Goal: Check status: Check status

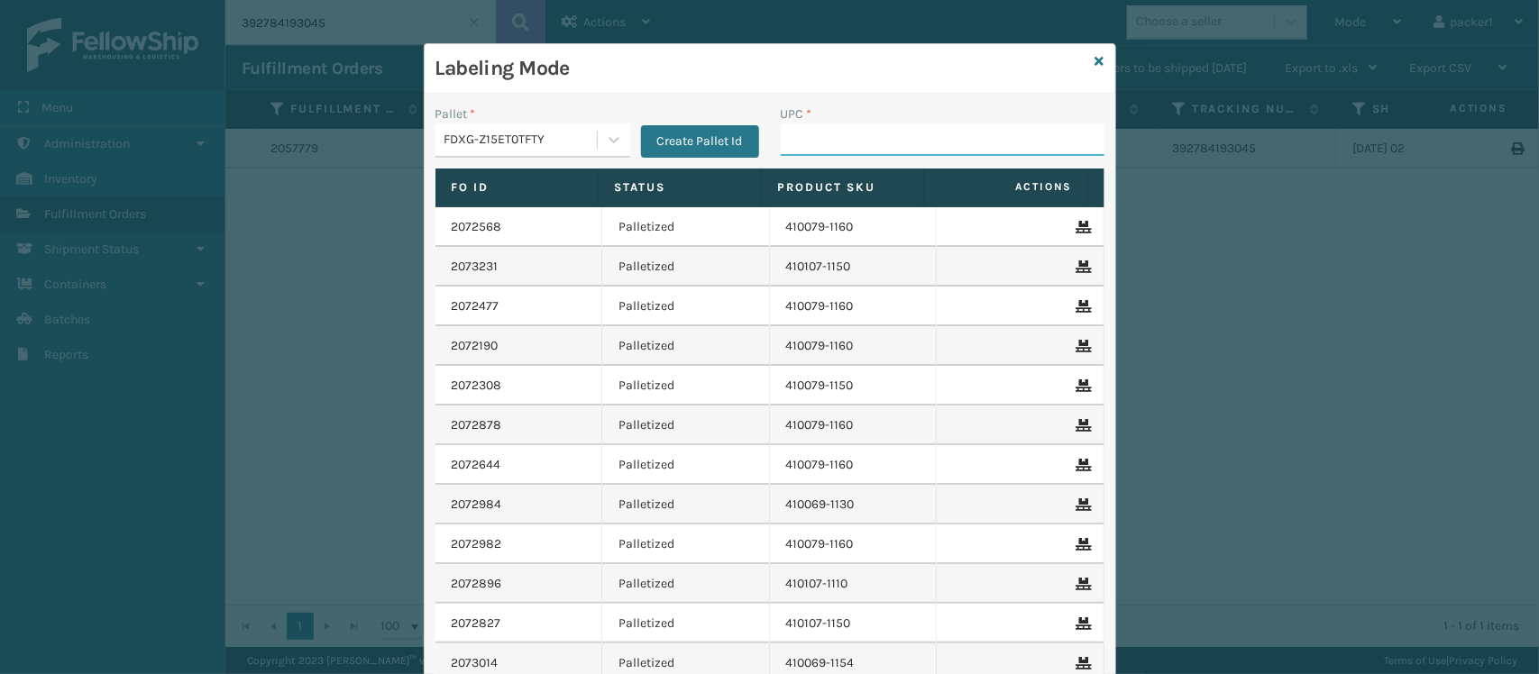
drag, startPoint x: 0, startPoint y: 0, endPoint x: 799, endPoint y: 142, distance: 811.3
click at [799, 142] on input "UPC *" at bounding box center [943, 140] width 324 height 32
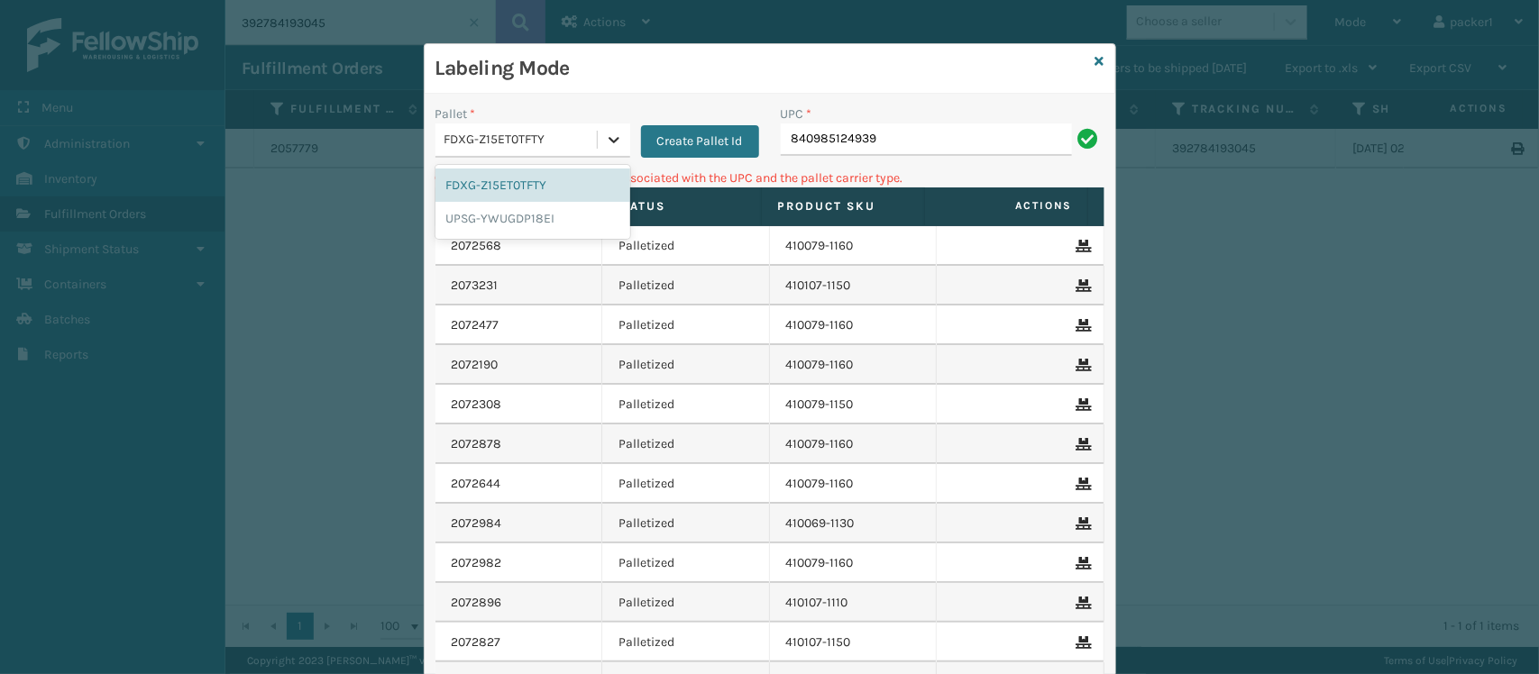
click at [605, 137] on icon at bounding box center [614, 140] width 18 height 18
click at [527, 213] on div "UPSG-YWUGDP18EI" at bounding box center [532, 218] width 195 height 33
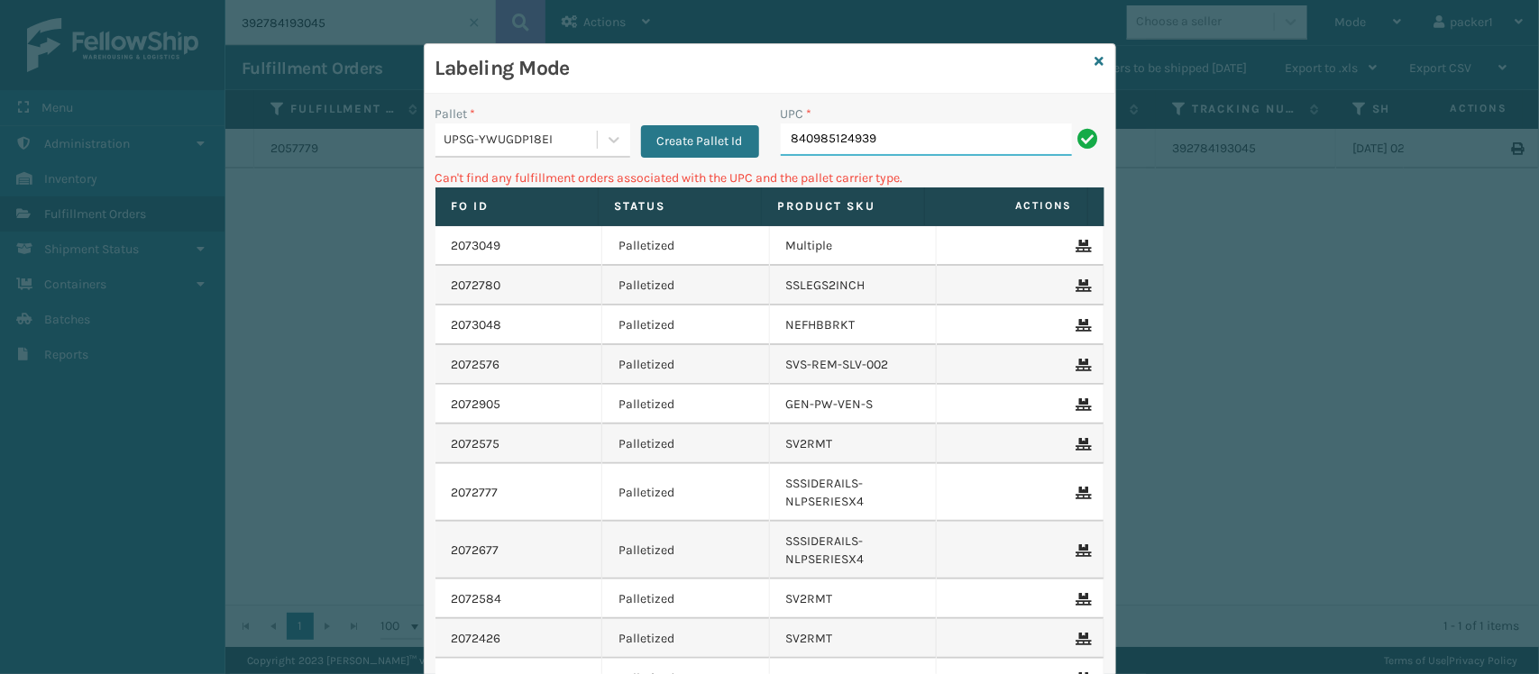
click at [857, 141] on input "840985124939" at bounding box center [926, 140] width 291 height 32
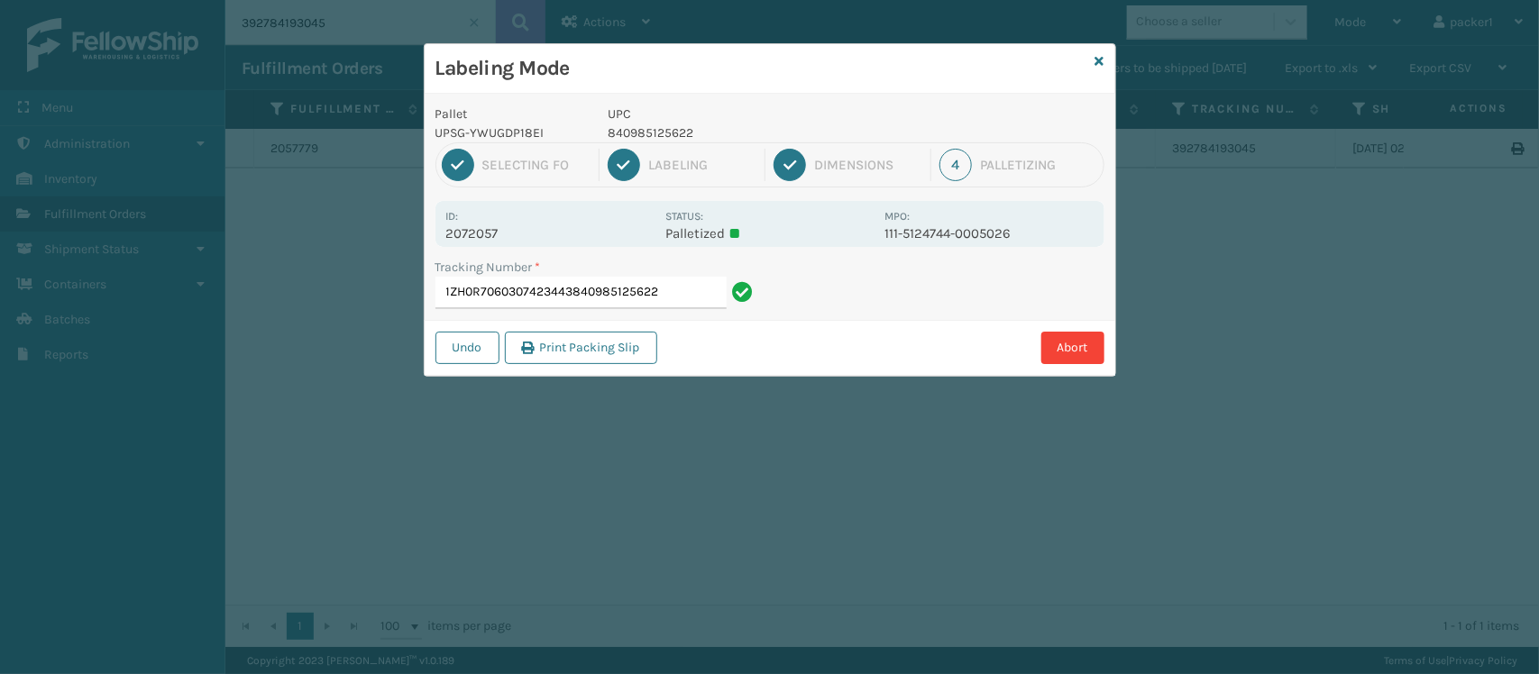
type input "1ZH0R7060307423443840985125622"
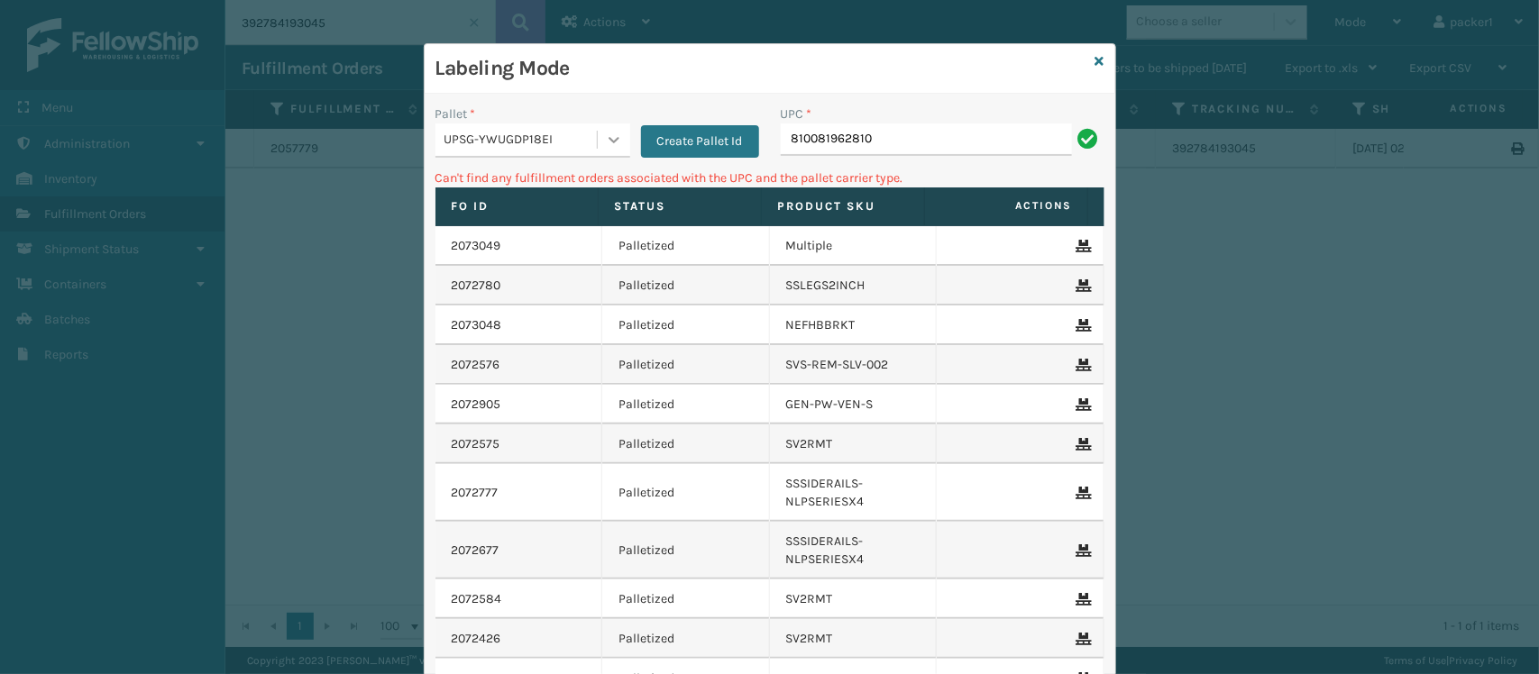
click at [605, 135] on icon at bounding box center [614, 140] width 18 height 18
click at [564, 179] on div "FDXG-Z15ET0TFTY" at bounding box center [532, 185] width 195 height 33
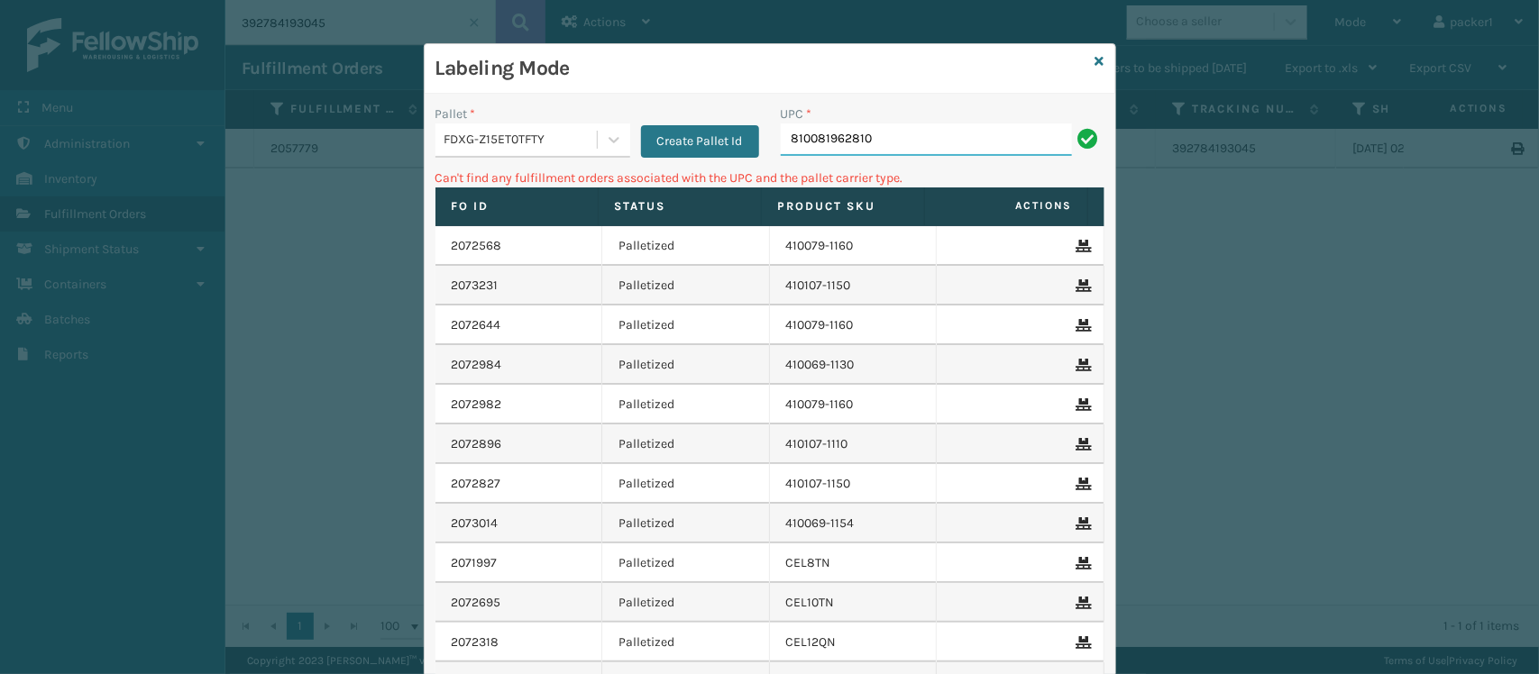
click at [889, 137] on input "810081962810" at bounding box center [926, 140] width 291 height 32
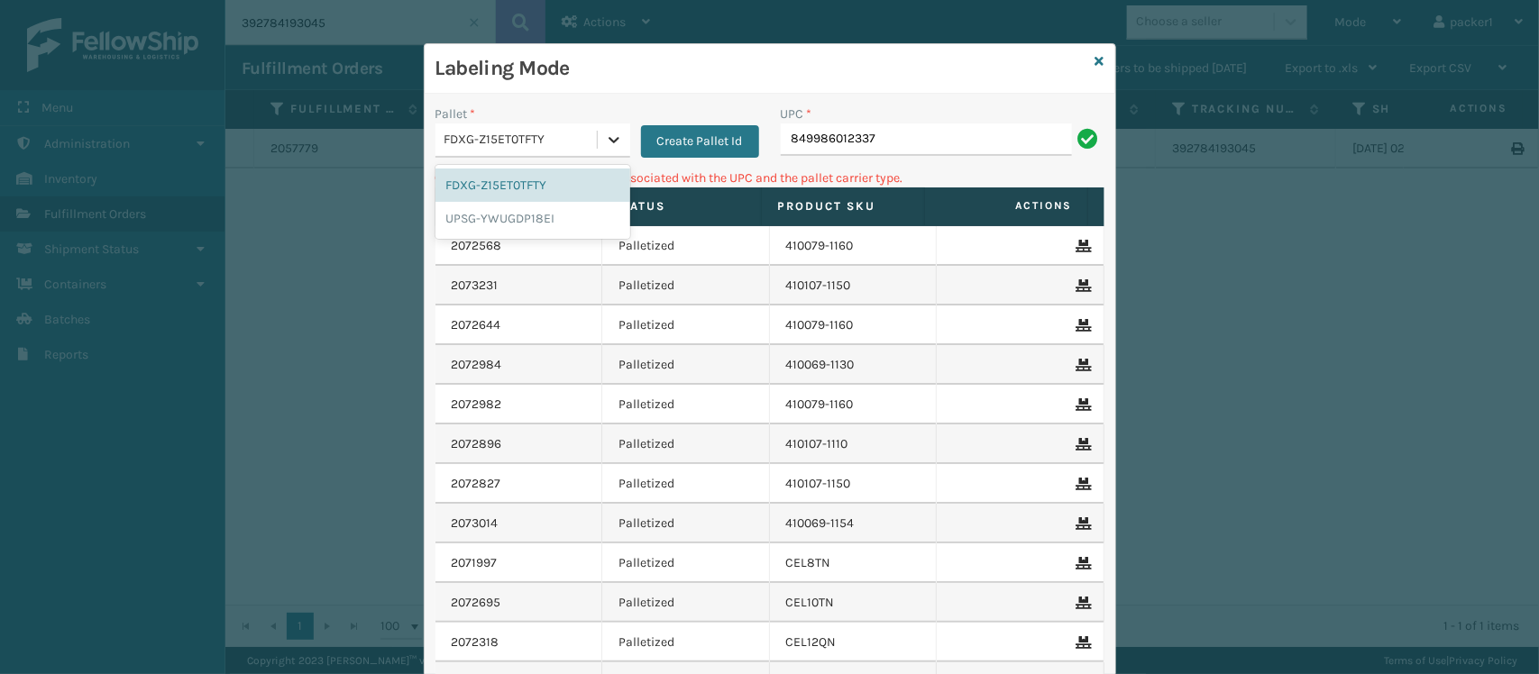
click at [605, 135] on icon at bounding box center [614, 140] width 18 height 18
click at [562, 214] on div "UPSG-YWUGDP18EI" at bounding box center [532, 218] width 195 height 33
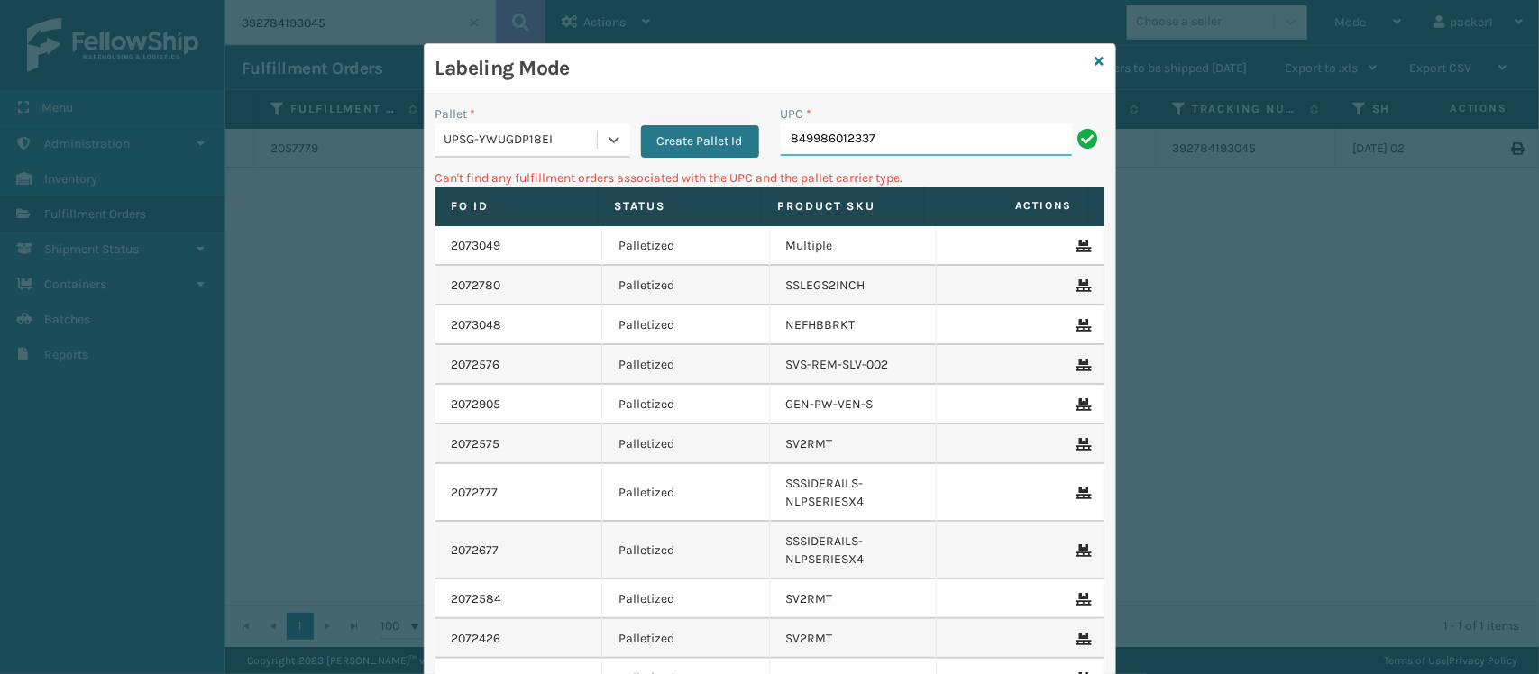
click at [895, 135] on input "849986012337" at bounding box center [926, 140] width 291 height 32
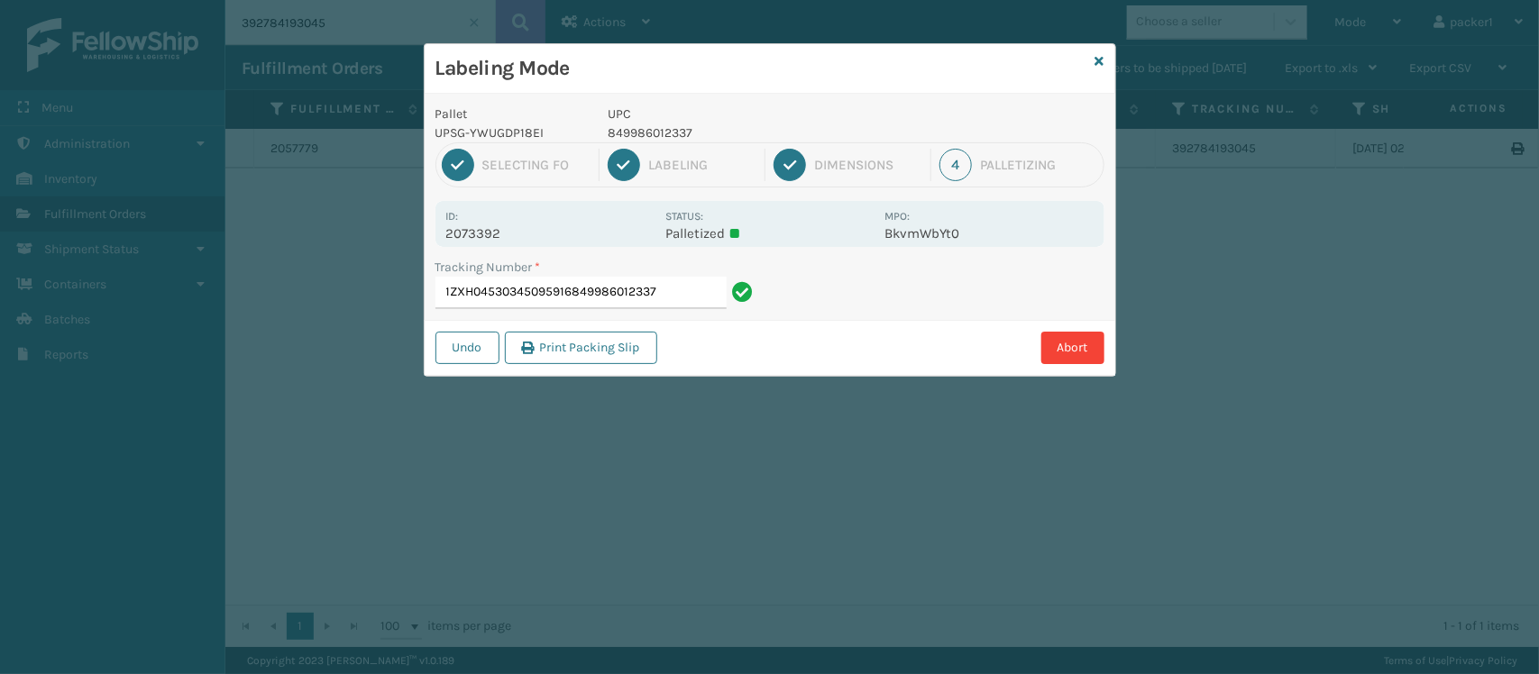
type input "1ZXH04530345095916849986012337"
type input "1ZXH04530368595422849986012337"
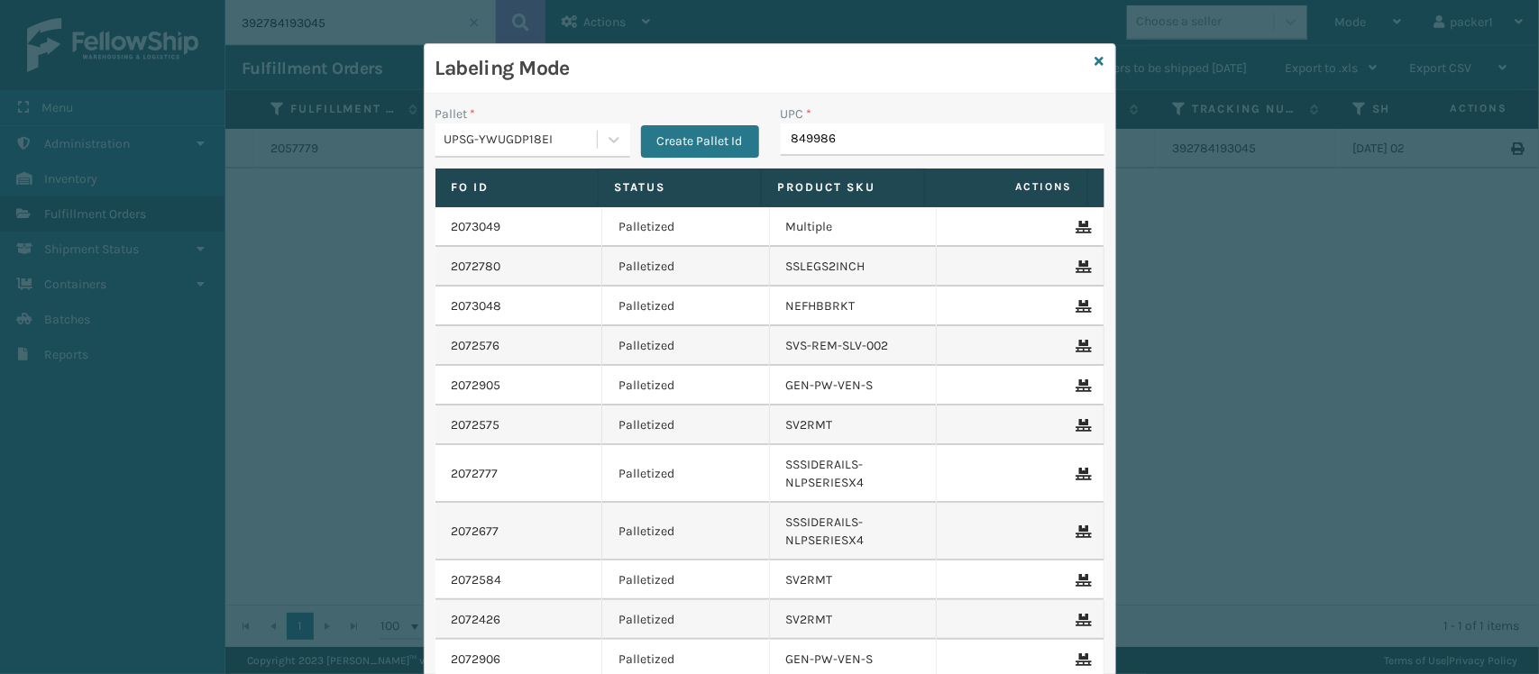
type input "8499860"
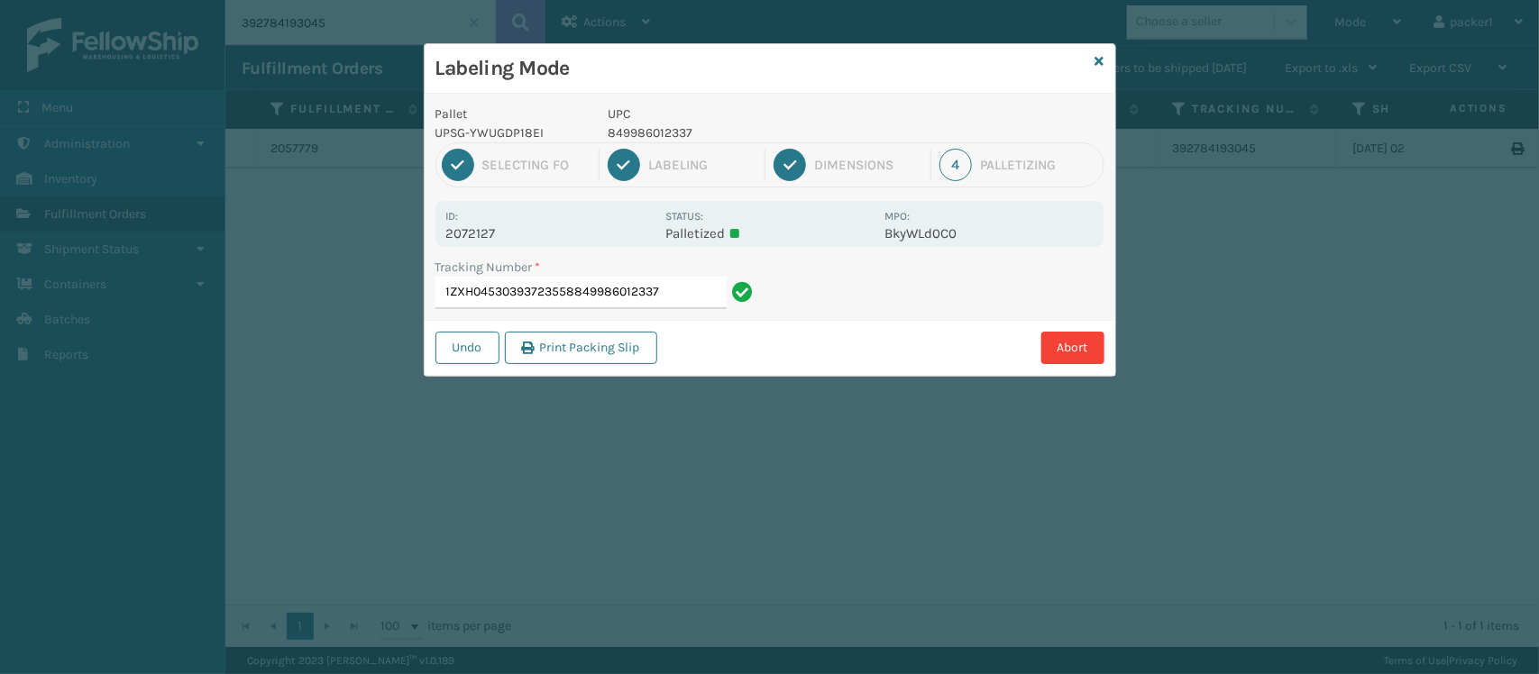
type input "1ZXH04530393723558849986012337"
